Goal: Check status: Check status

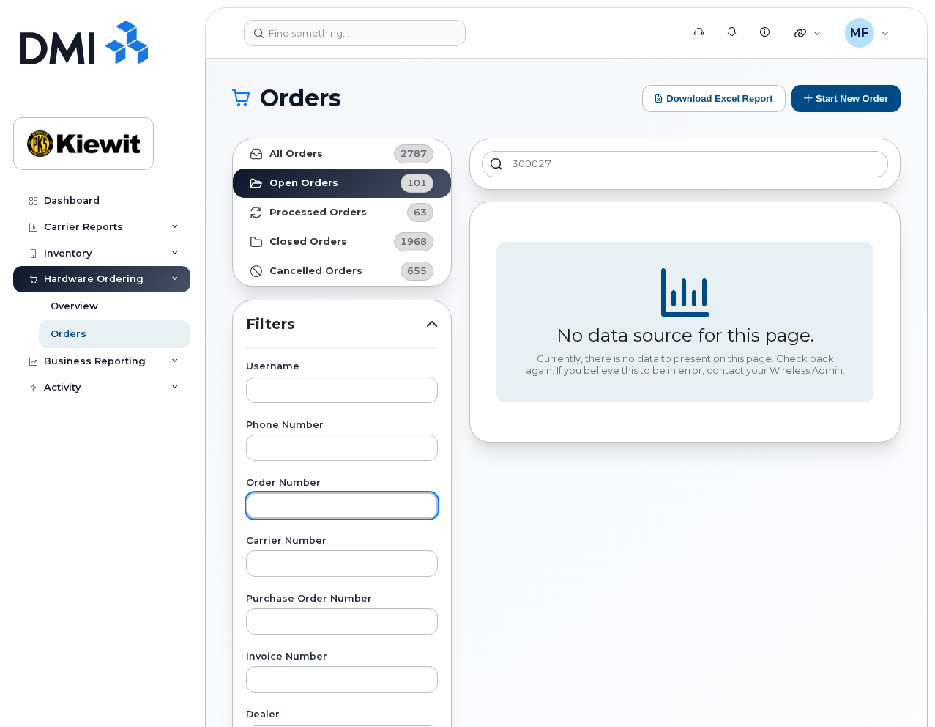
click at [278, 499] on input "text" at bounding box center [342, 505] width 192 height 26
type input "300027"
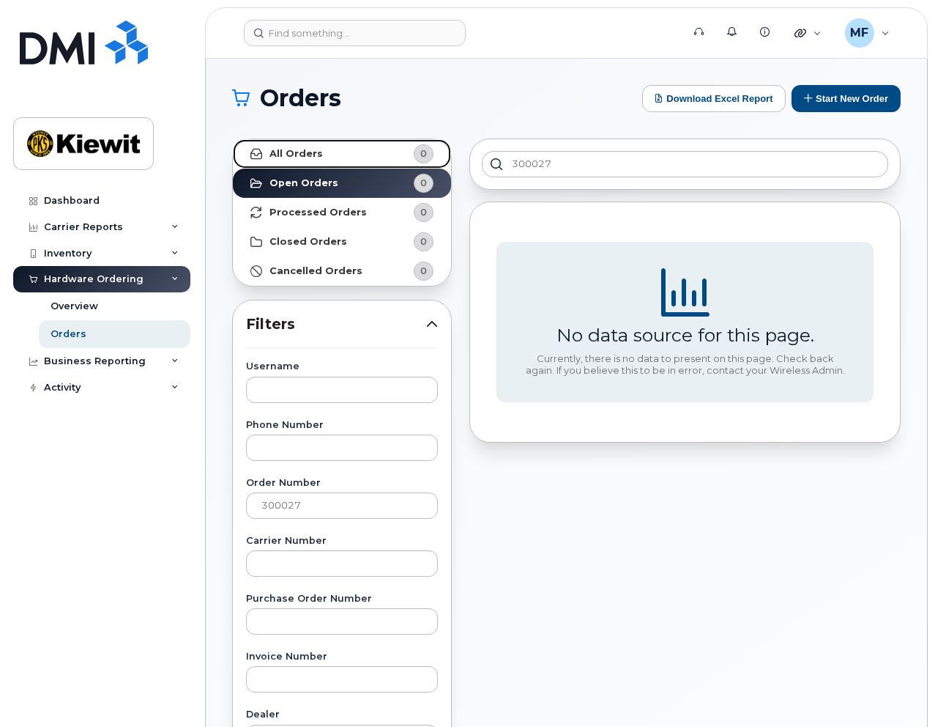
click at [304, 154] on strong "All Orders" at bounding box center [296, 154] width 53 height 12
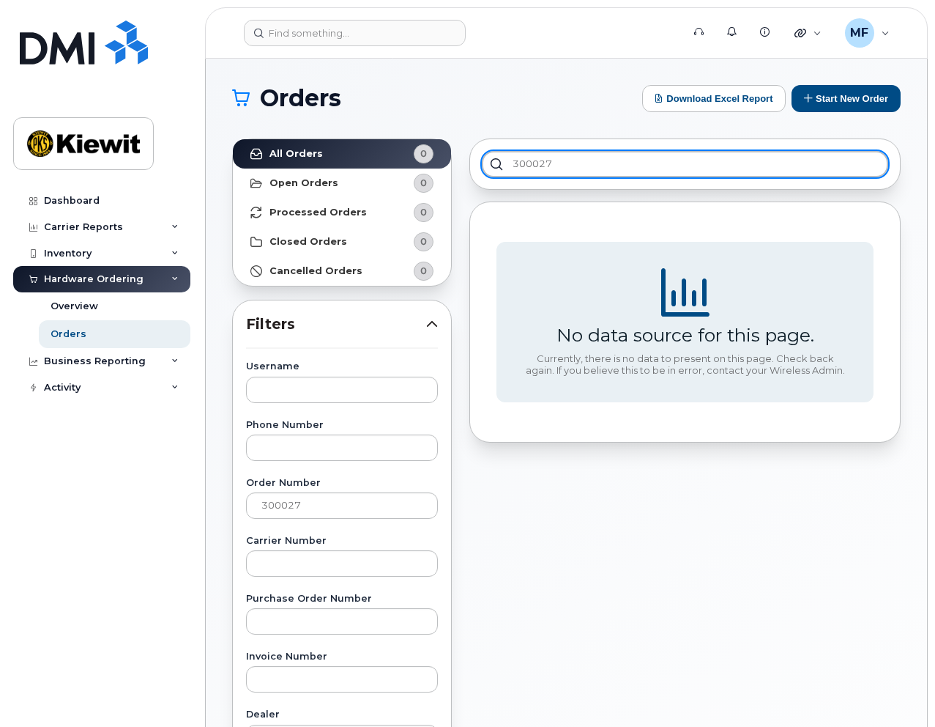
click at [618, 163] on input "300027" at bounding box center [685, 164] width 406 height 26
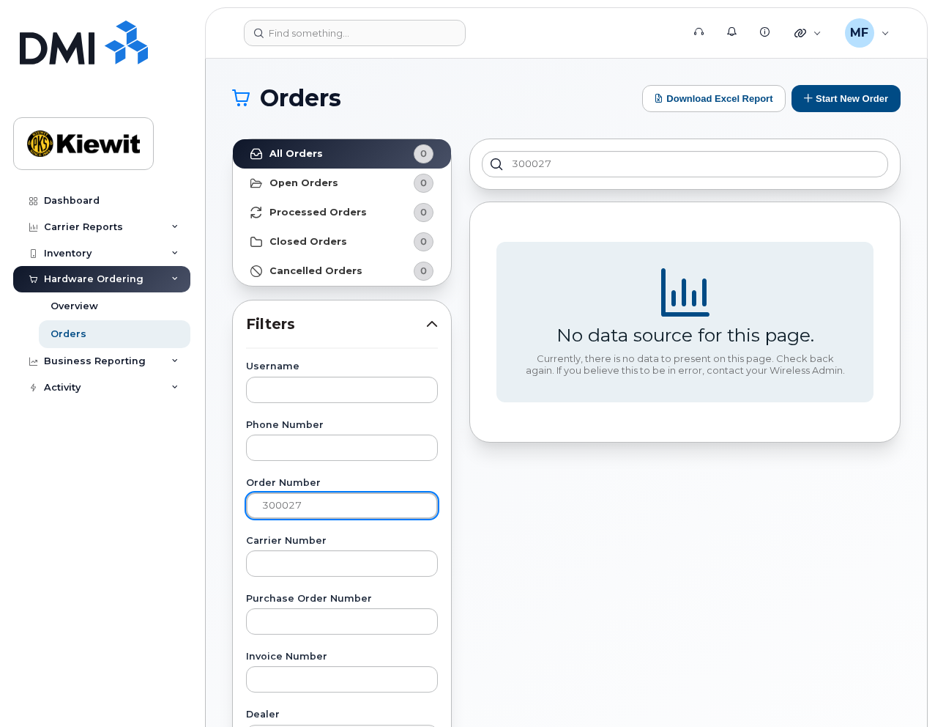
click at [327, 502] on input "300027" at bounding box center [342, 505] width 192 height 26
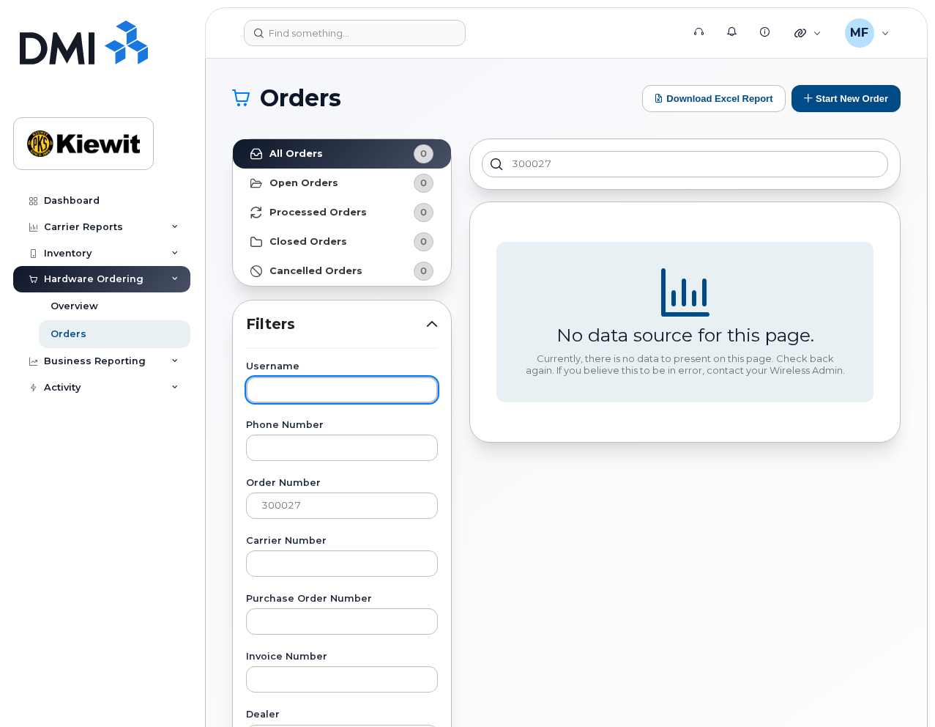
click at [289, 395] on input "text" at bounding box center [342, 389] width 192 height 26
type input "kade dustin"
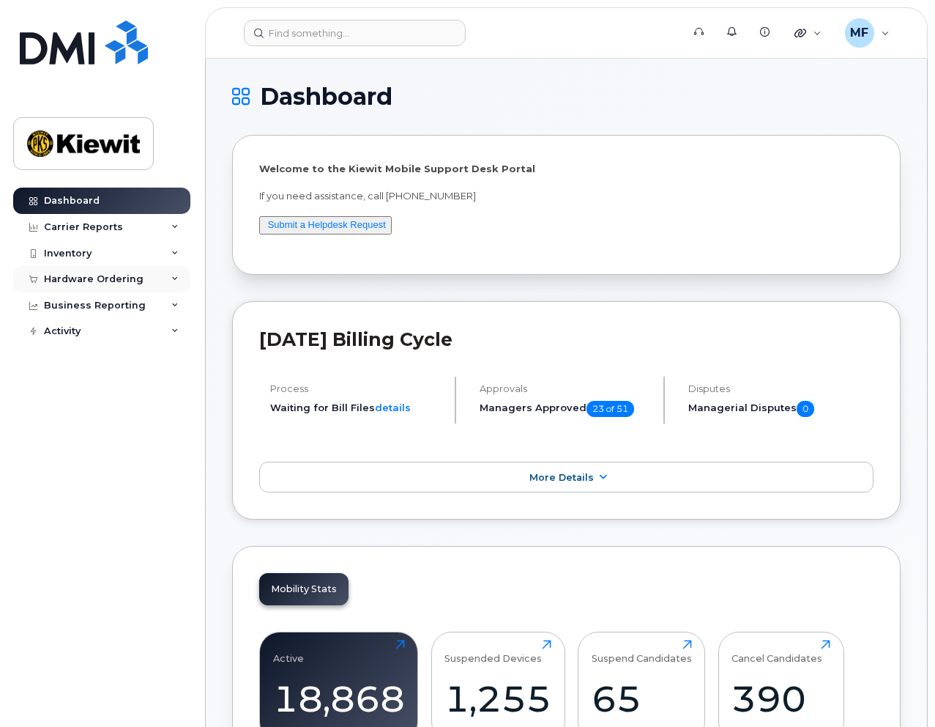
click at [103, 272] on div "Hardware Ordering" at bounding box center [101, 279] width 177 height 26
click at [83, 331] on link "Orders" at bounding box center [115, 334] width 152 height 28
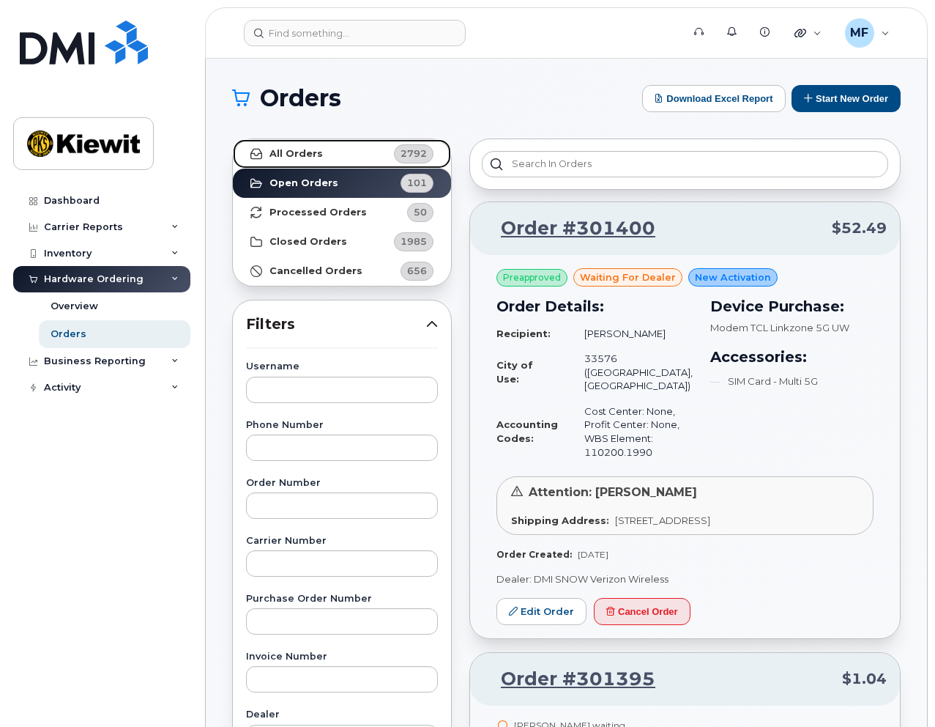
click at [295, 149] on strong "All Orders" at bounding box center [296, 154] width 53 height 12
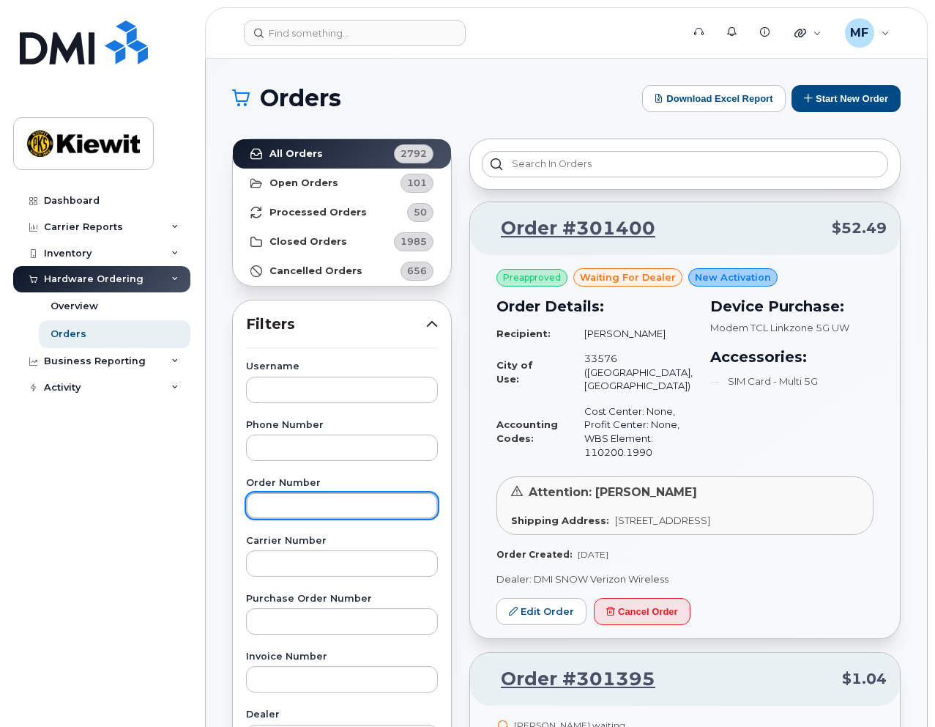
click at [273, 497] on input "text" at bounding box center [342, 505] width 192 height 26
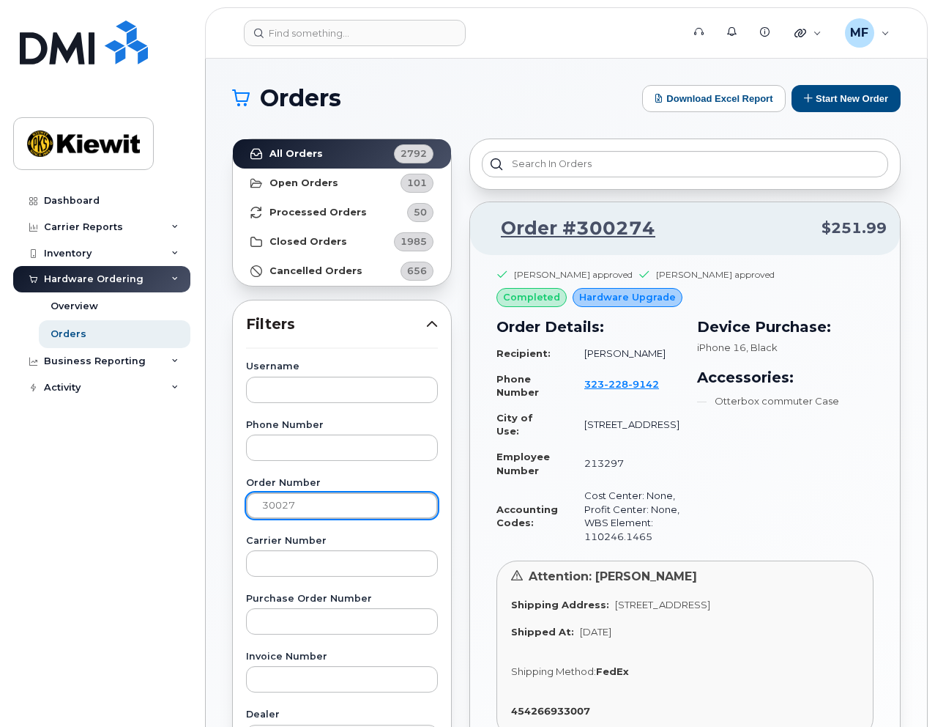
drag, startPoint x: 302, startPoint y: 501, endPoint x: 254, endPoint y: 501, distance: 48.3
click at [254, 501] on input "30027" at bounding box center [342, 505] width 192 height 26
type input "300027"
